Goal: Navigation & Orientation: Go to known website

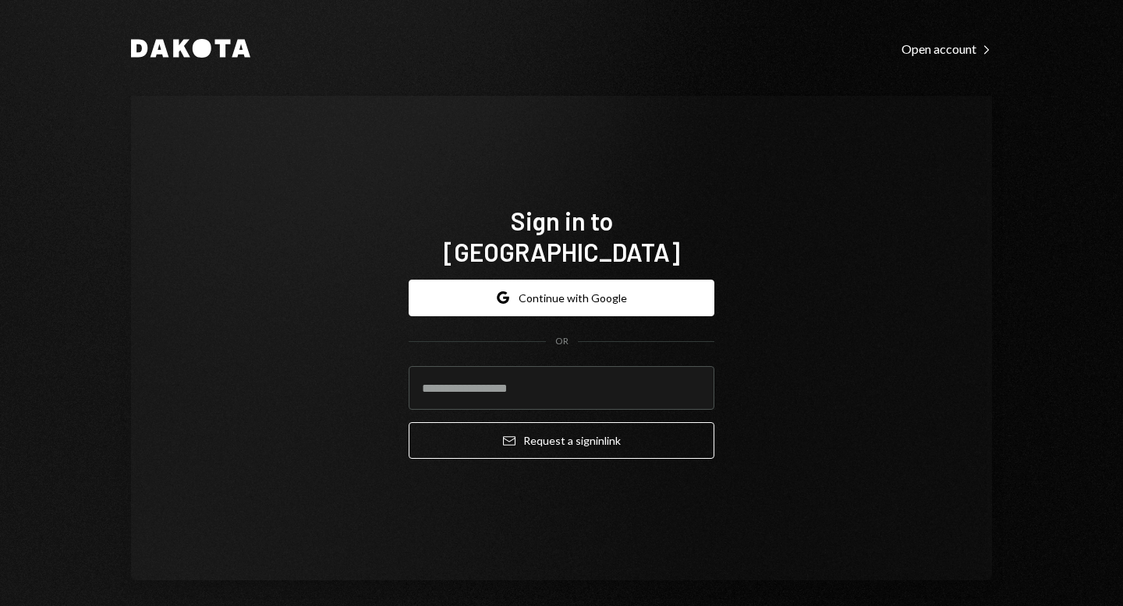
click at [553, 282] on button "Google Continue with Google" at bounding box center [561, 298] width 306 height 37
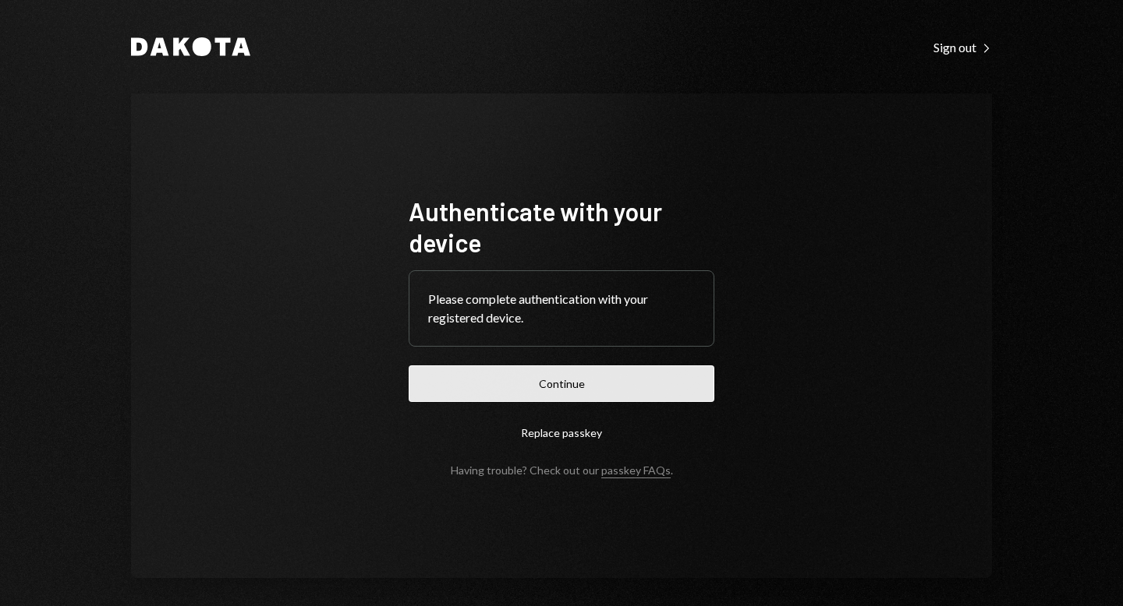
click at [568, 383] on button "Continue" at bounding box center [561, 384] width 306 height 37
